Goal: Check status: Check status

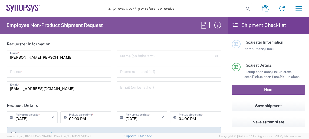
type input "Department"
type input "DE01, FAC, DE02, Munich 110158"
type input "Delivered at Place"
type input "Germany"
type input "Bavaria"
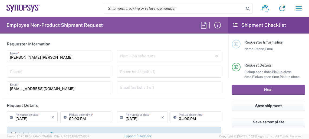
type input "Germany"
type input "Munich DE24"
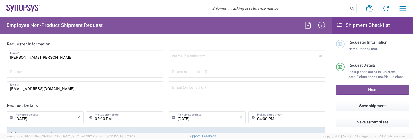
click at [309, 64] on div at bounding box center [340, 67] width 9 height 9
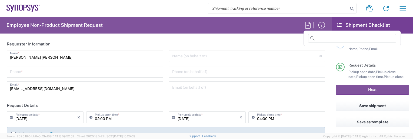
click at [307, 24] on icon at bounding box center [308, 25] width 9 height 9
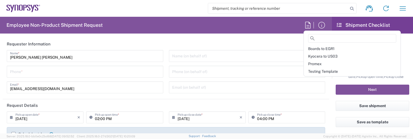
click at [307, 24] on icon at bounding box center [308, 25] width 9 height 9
click at [309, 22] on h2 "Shipment Checklist" at bounding box center [363, 25] width 53 height 6
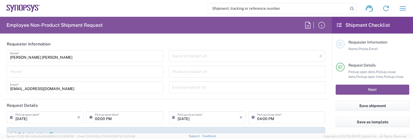
click at [309, 25] on icon at bounding box center [339, 25] width 5 height 5
click at [309, 7] on button "button" at bounding box center [403, 8] width 13 height 13
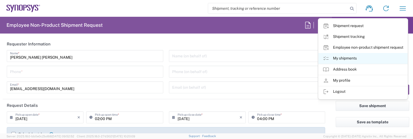
click at [309, 58] on link "My shipments" at bounding box center [363, 58] width 89 height 11
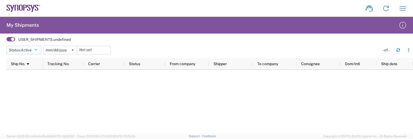
click at [37, 49] on icon "button" at bounding box center [35, 50] width 3 height 4
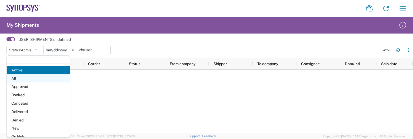
click at [31, 76] on span "All" at bounding box center [38, 78] width 63 height 8
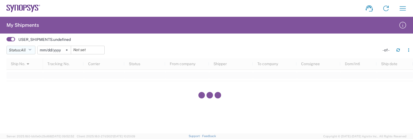
click at [29, 48] on button "Status: All" at bounding box center [20, 50] width 29 height 9
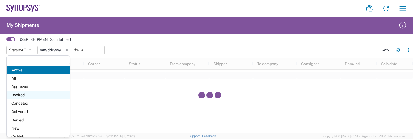
click at [23, 92] on span "Booked" at bounding box center [38, 95] width 63 height 8
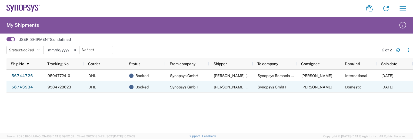
click at [169, 87] on div "Synopsys GmbH" at bounding box center [188, 86] width 44 height 11
click at [52, 84] on div "9504728623" at bounding box center [63, 86] width 41 height 11
click at [17, 86] on link "56743934" at bounding box center [22, 87] width 22 height 9
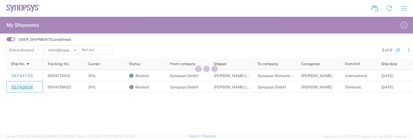
click at [17, 86] on div at bounding box center [206, 69] width 413 height 139
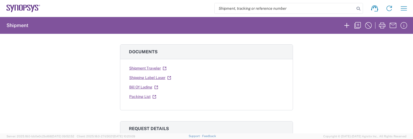
scroll to position [108, 0]
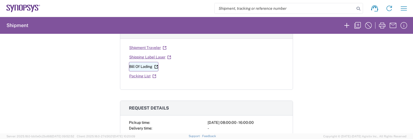
click at [155, 65] on icon at bounding box center [156, 67] width 4 height 4
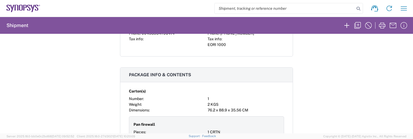
scroll to position [460, 0]
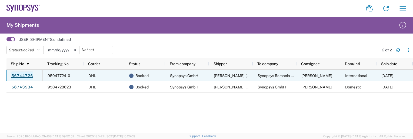
click at [17, 76] on link "56744726" at bounding box center [22, 75] width 22 height 9
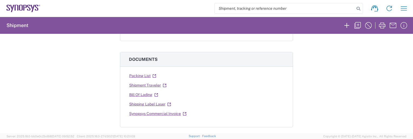
scroll to position [81, 0]
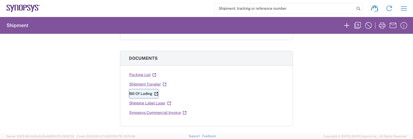
click at [143, 94] on link "Bill Of Lading" at bounding box center [143, 93] width 29 height 9
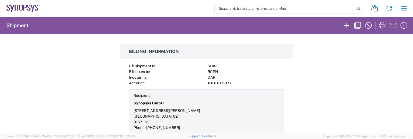
scroll to position [820, 0]
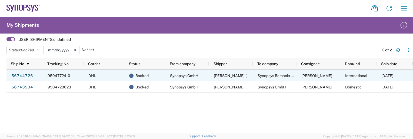
click at [309, 77] on span "09/08/2025" at bounding box center [388, 76] width 12 height 4
click at [309, 76] on span "09/08/2025" at bounding box center [388, 76] width 12 height 4
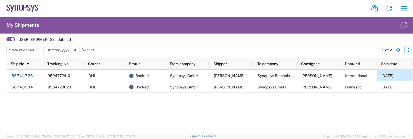
click at [309, 52] on button "button" at bounding box center [409, 50] width 9 height 9
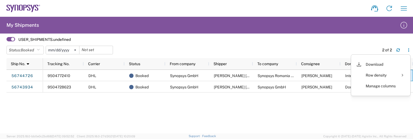
click at [282, 49] on agx-table-filter-chips "Status: Booked Active All Approved Booked Canceled Delivered Denied New On Hold…" at bounding box center [191, 52] width 370 height 12
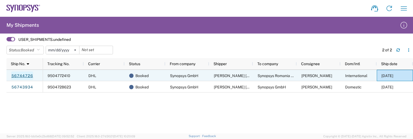
click at [22, 75] on link "56744726" at bounding box center [22, 75] width 22 height 9
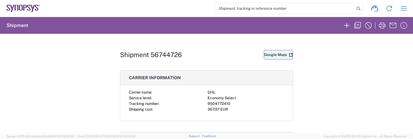
click at [275, 54] on link "Google Maps" at bounding box center [278, 54] width 29 height 9
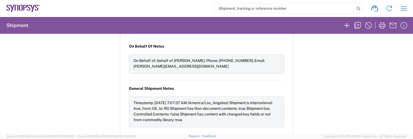
scroll to position [577, 0]
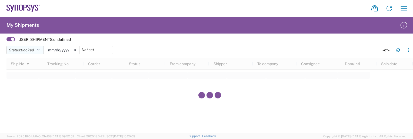
click at [40, 49] on icon "button" at bounding box center [38, 50] width 3 height 4
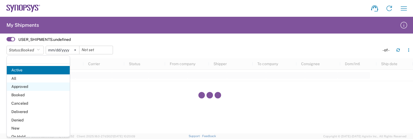
click at [42, 86] on span "Approved" at bounding box center [38, 87] width 63 height 8
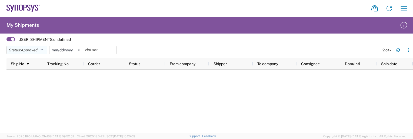
click at [42, 47] on button "Status: Approved" at bounding box center [26, 50] width 41 height 9
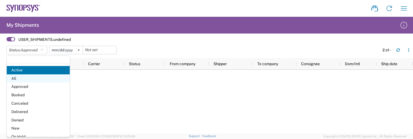
click at [34, 80] on span "All" at bounding box center [38, 78] width 63 height 8
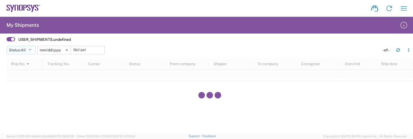
click at [31, 50] on icon "button" at bounding box center [29, 50] width 3 height 4
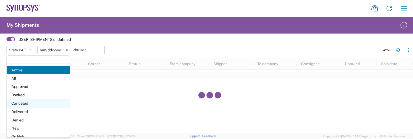
click at [24, 104] on span "Canceled" at bounding box center [38, 103] width 63 height 8
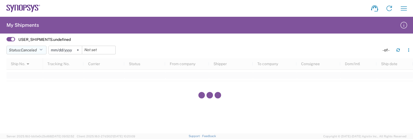
click at [42, 50] on icon "button" at bounding box center [40, 50] width 3 height 4
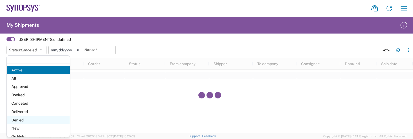
click at [34, 121] on span "Denied" at bounding box center [38, 120] width 63 height 8
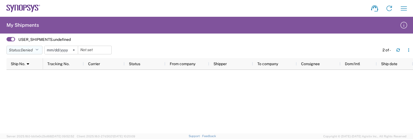
click at [41, 48] on button "Status: Denied" at bounding box center [24, 50] width 36 height 9
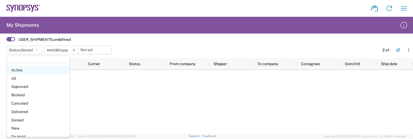
click at [32, 70] on span "Active" at bounding box center [38, 70] width 63 height 8
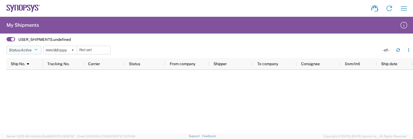
click at [39, 47] on button "Status: Active" at bounding box center [23, 50] width 35 height 9
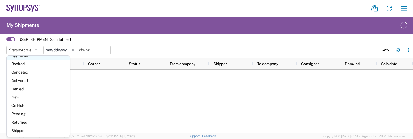
scroll to position [4, 0]
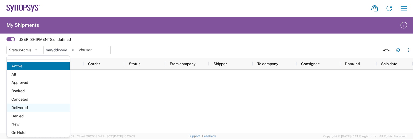
click at [34, 106] on span "Delivered" at bounding box center [38, 108] width 63 height 8
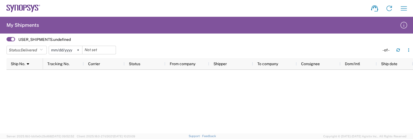
click at [70, 49] on input "2025-05-09" at bounding box center [65, 50] width 33 height 8
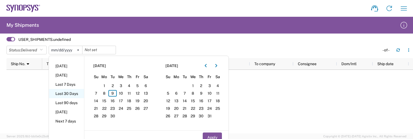
click at [57, 92] on li "Last 30 Days" at bounding box center [66, 93] width 35 height 9
type input "2025-08-11"
type input "2025-09-09"
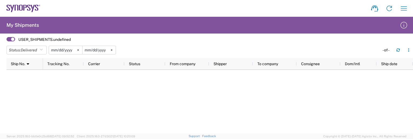
click at [69, 50] on input "2025-08-11" at bounding box center [65, 50] width 33 height 8
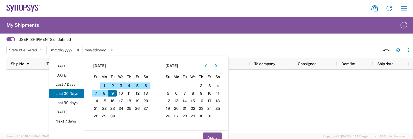
click at [58, 93] on li "Last 30 Days" at bounding box center [66, 93] width 35 height 9
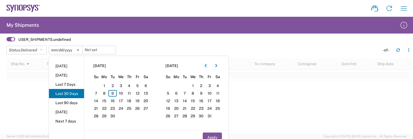
click at [58, 93] on li "Last 30 Days" at bounding box center [66, 93] width 35 height 9
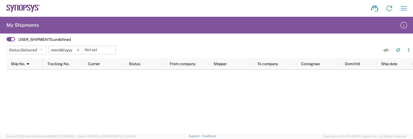
click at [79, 49] on icon at bounding box center [78, 50] width 2 height 2
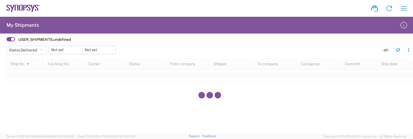
click at [309, 50] on div "- of -" at bounding box center [387, 50] width 9 height 5
click at [309, 49] on icon "button" at bounding box center [398, 48] width 3 height 1
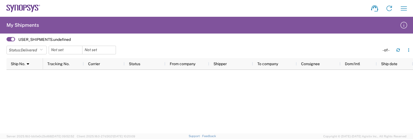
click at [13, 38] on span at bounding box center [10, 39] width 9 height 4
click at [6, 41] on input "checkbox" at bounding box center [6, 41] width 0 height 0
click at [13, 38] on span at bounding box center [10, 39] width 9 height 4
click at [6, 41] on input "checkbox" at bounding box center [6, 41] width 0 height 0
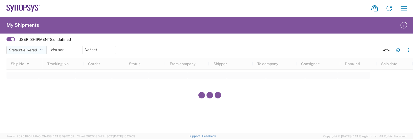
click at [42, 48] on icon "button" at bounding box center [41, 50] width 3 height 4
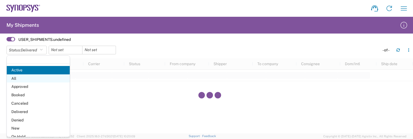
click at [40, 77] on span "All" at bounding box center [38, 78] width 63 height 8
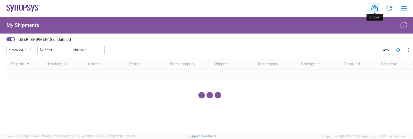
click at [309, 11] on icon at bounding box center [375, 8] width 9 height 9
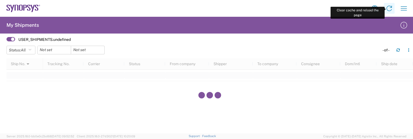
click at [309, 7] on icon at bounding box center [389, 8] width 5 height 5
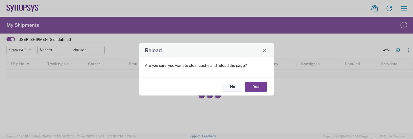
click at [249, 87] on button "Yes" at bounding box center [256, 87] width 22 height 10
